Goal: Information Seeking & Learning: Find specific fact

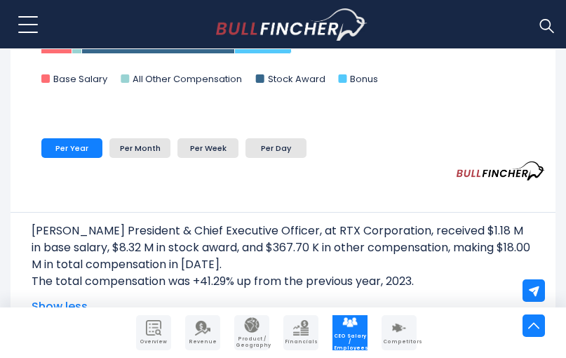
scroll to position [744, 0]
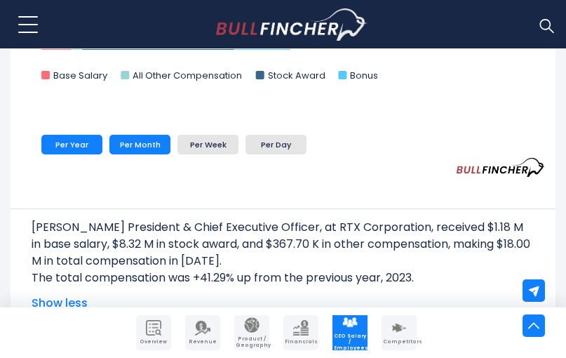
click at [145, 150] on li "Per Month" at bounding box center [139, 145] width 61 height 20
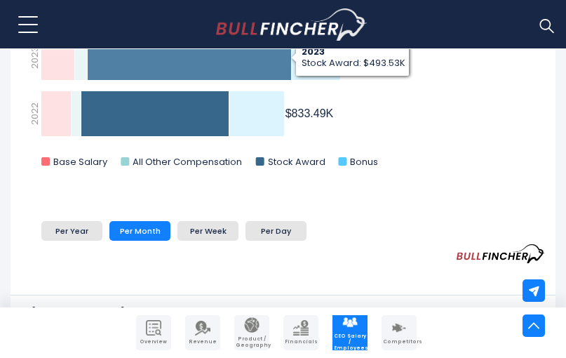
scroll to position [658, 0]
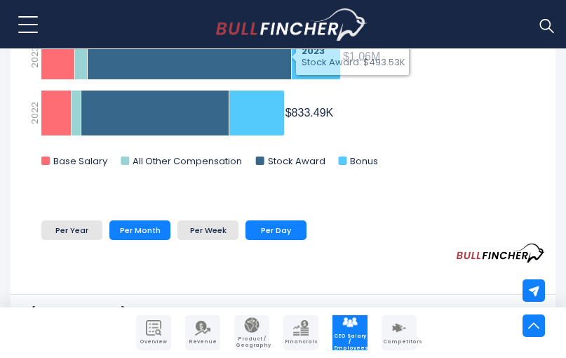
click at [260, 222] on li "Per Day" at bounding box center [276, 230] width 61 height 20
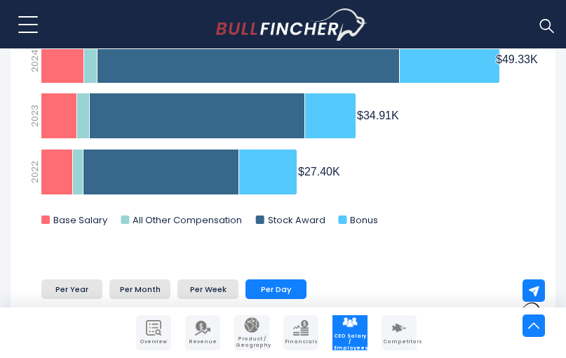
scroll to position [598, 0]
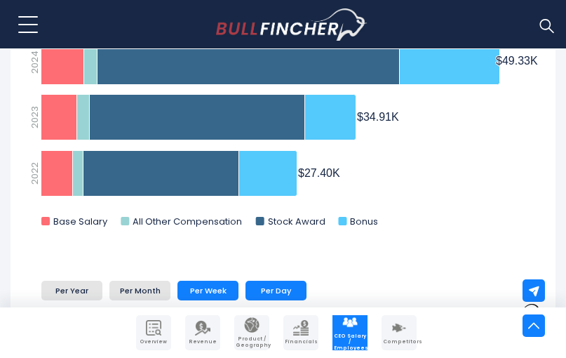
click at [216, 283] on li "Per Week" at bounding box center [208, 291] width 61 height 20
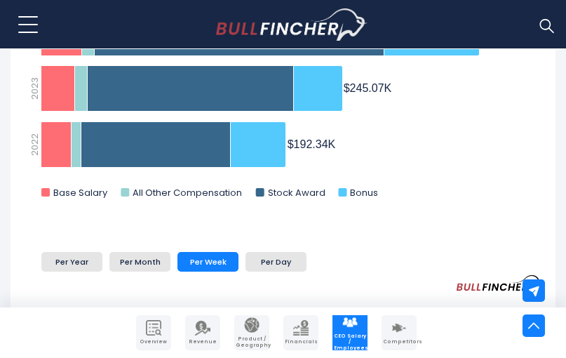
scroll to position [634, 0]
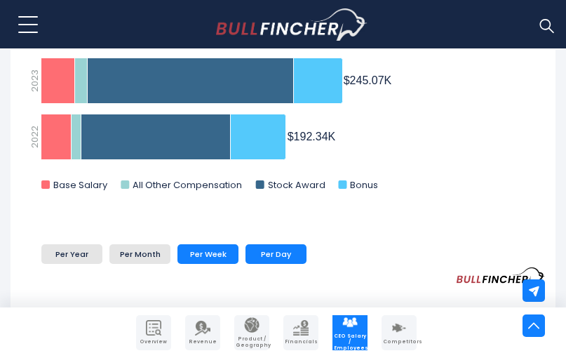
click at [288, 251] on li "Per Day" at bounding box center [276, 254] width 61 height 20
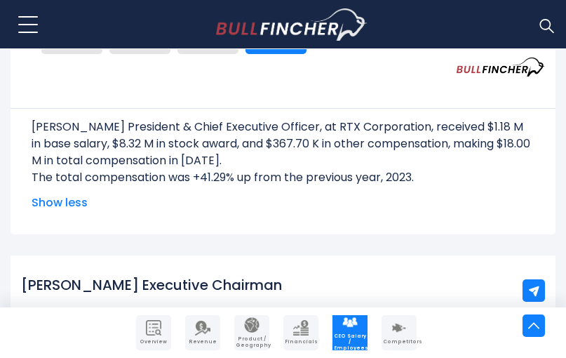
scroll to position [845, 0]
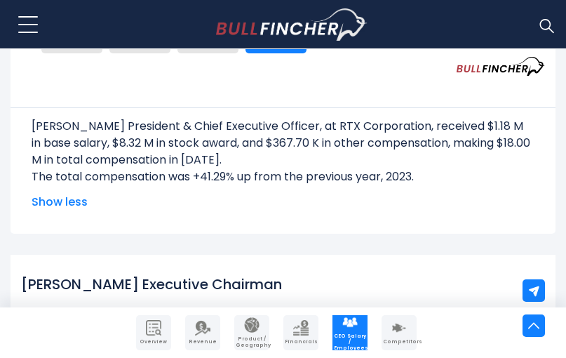
click at [70, 203] on span "Show less" at bounding box center [283, 202] width 503 height 17
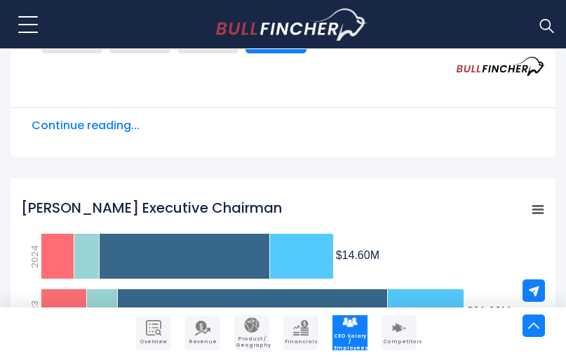
click at [102, 129] on span "Continue reading..." at bounding box center [283, 125] width 503 height 17
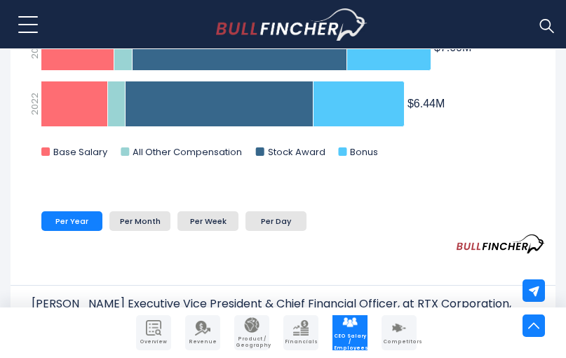
scroll to position [1703, 0]
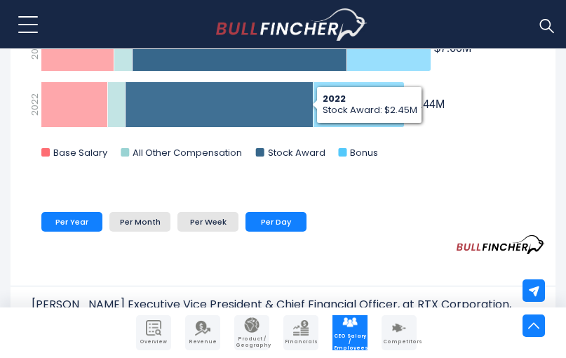
click at [265, 222] on li "Per Day" at bounding box center [276, 222] width 61 height 20
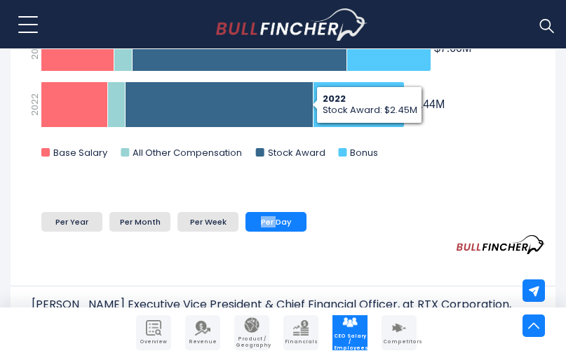
click at [265, 222] on li "Per Day" at bounding box center [276, 222] width 61 height 20
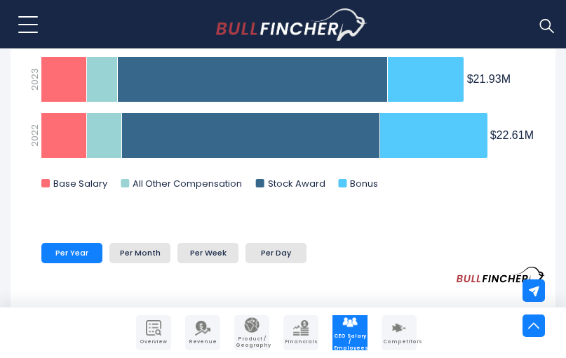
scroll to position [1172, 0]
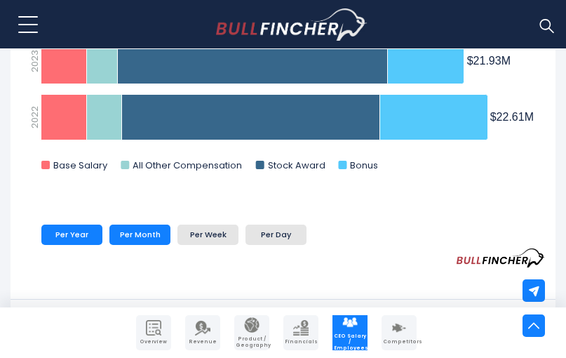
click at [148, 231] on li "Per Month" at bounding box center [139, 235] width 61 height 20
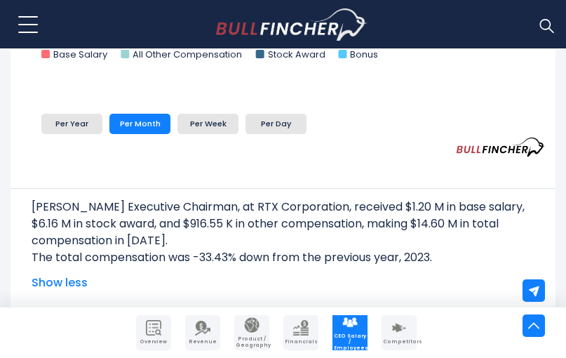
scroll to position [1284, 0]
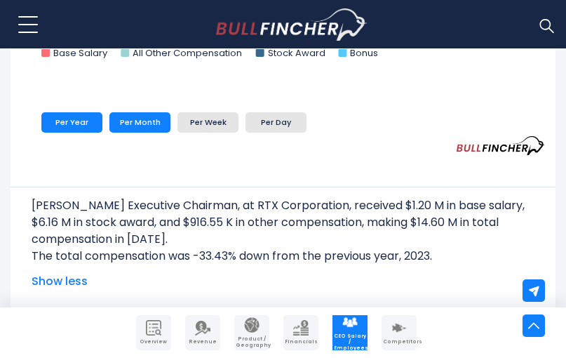
click at [76, 128] on li "Per Year" at bounding box center [71, 122] width 61 height 20
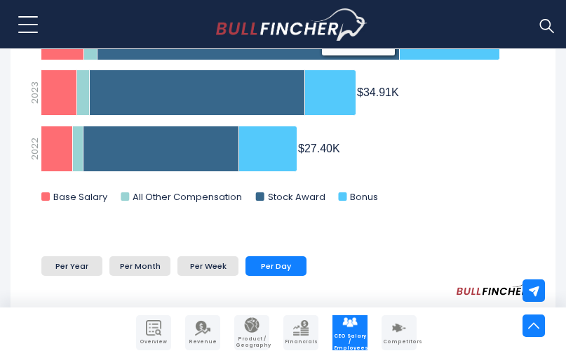
scroll to position [622, 0]
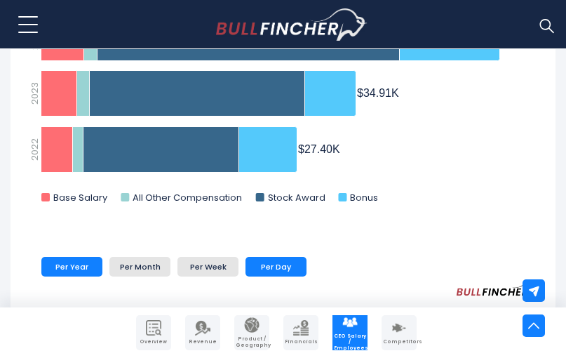
click at [71, 269] on li "Per Year" at bounding box center [71, 267] width 61 height 20
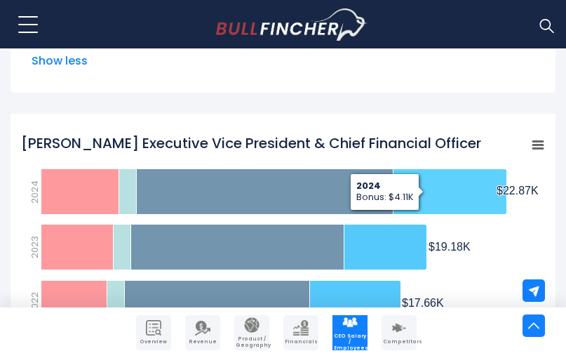
scroll to position [1505, 0]
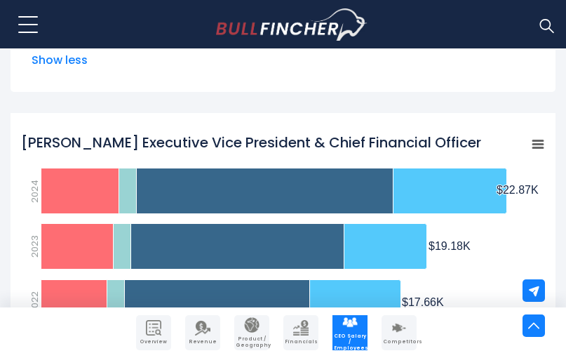
click at [530, 146] on rect "Neil G. Mitchill, Jr. Executive Vice President & Chief Financial Officer" at bounding box center [538, 144] width 20 height 20
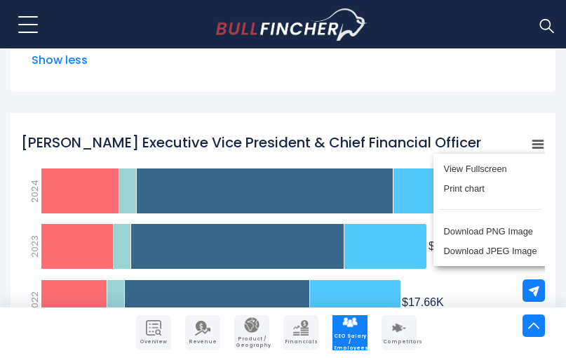
click at [532, 144] on div "View Fullscreen Print chart Download PNG Image Download JPEG Image" at bounding box center [490, 210] width 153 height 152
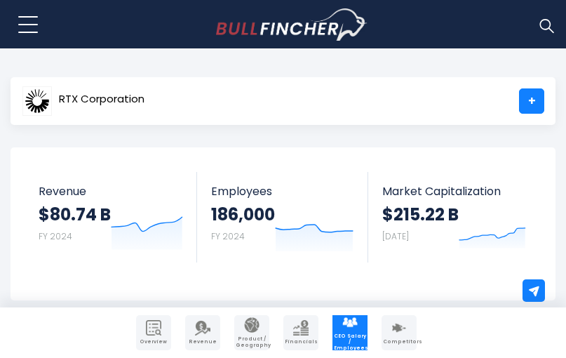
scroll to position [0, 0]
